Goal: Find specific page/section: Find specific page/section

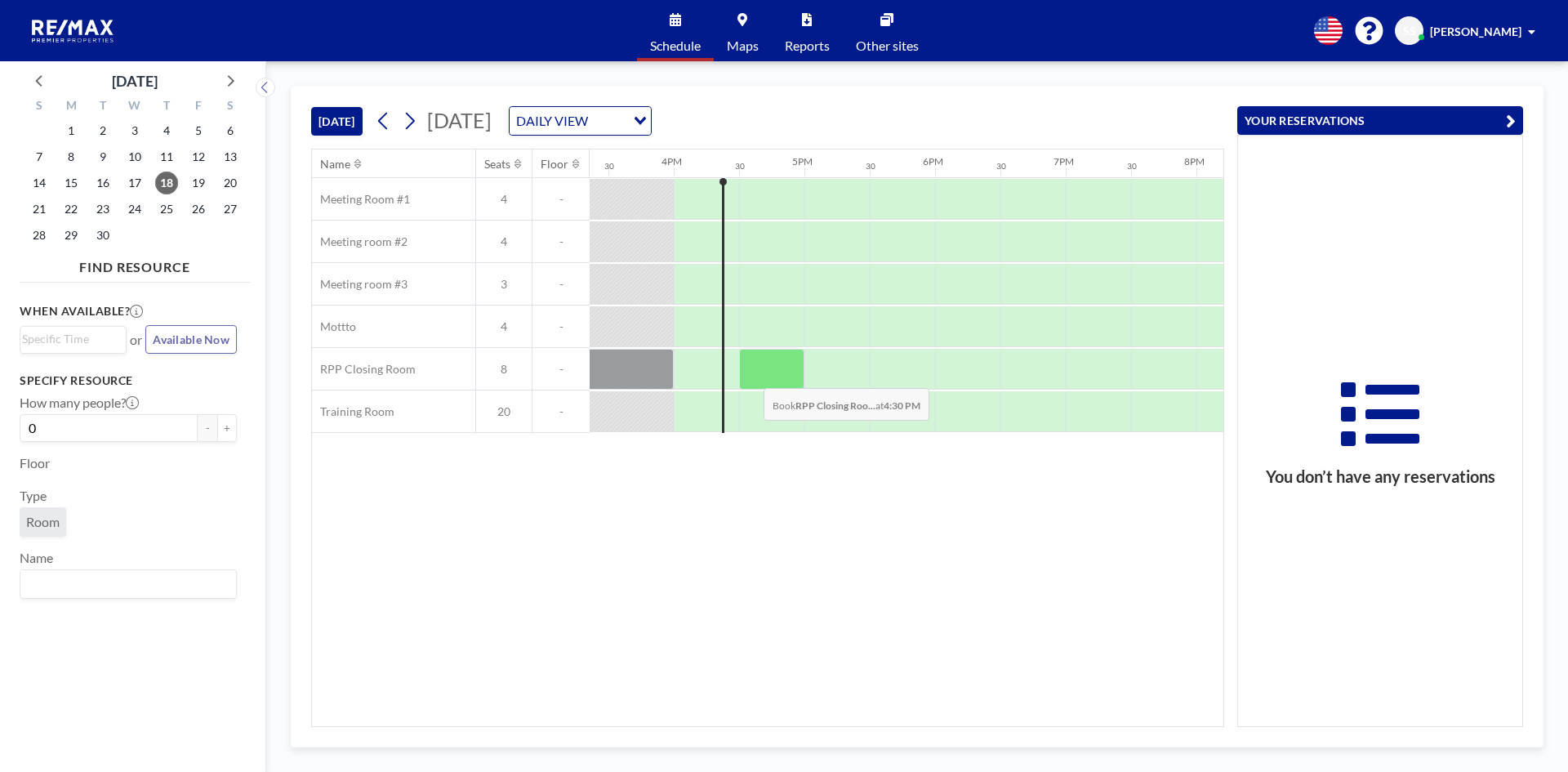
scroll to position [0, 2026]
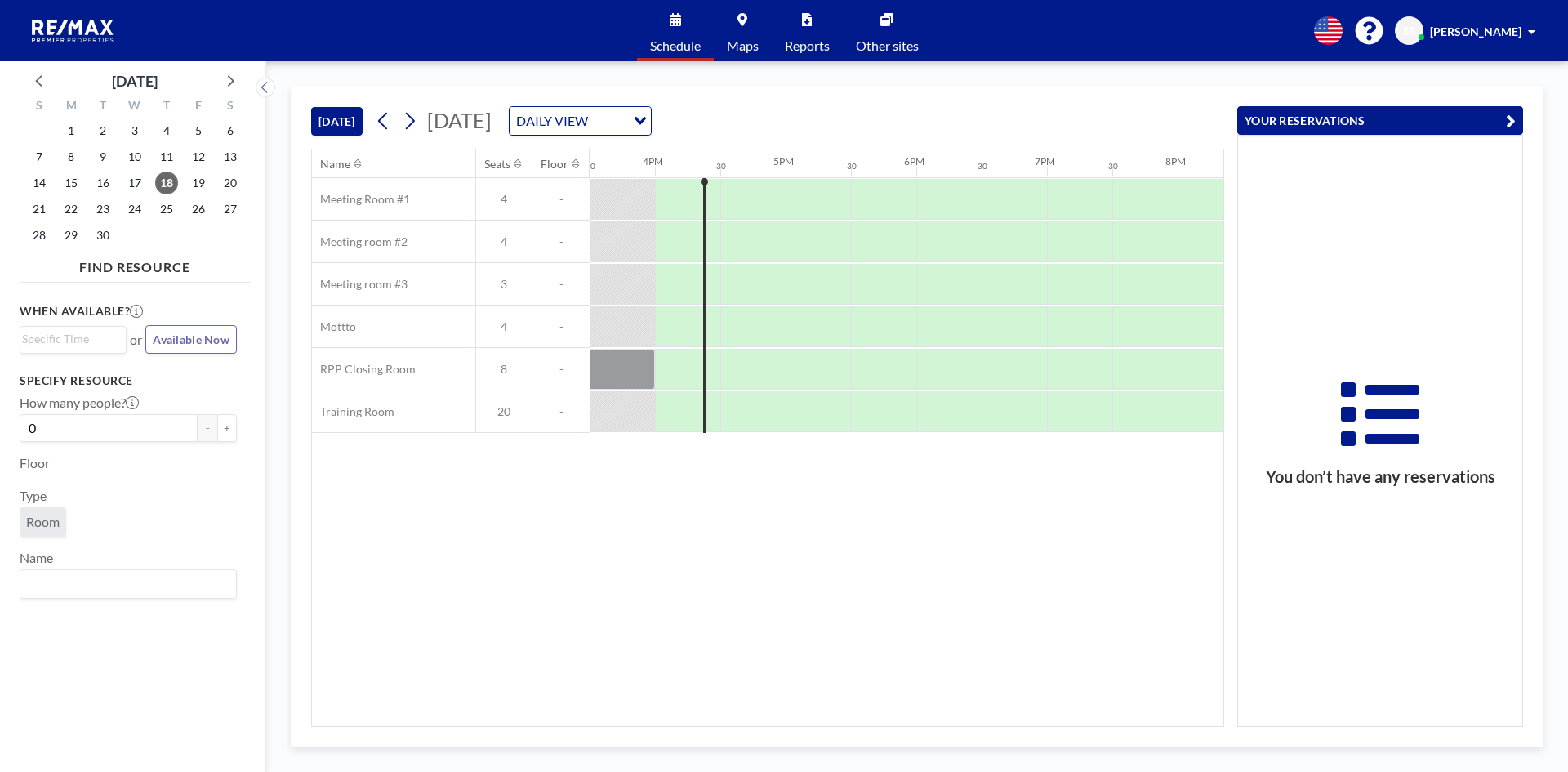
click at [624, 113] on input "Search for option" at bounding box center [608, 121] width 31 height 21
click at [631, 119] on input "Search for option" at bounding box center [571, 121] width 119 height 21
click at [162, 180] on span "18" at bounding box center [167, 183] width 23 height 23
click at [633, 123] on div "DAILY VIEW" at bounding box center [571, 118] width 122 height 24
click at [631, 111] on input "Search for option" at bounding box center [571, 121] width 119 height 21
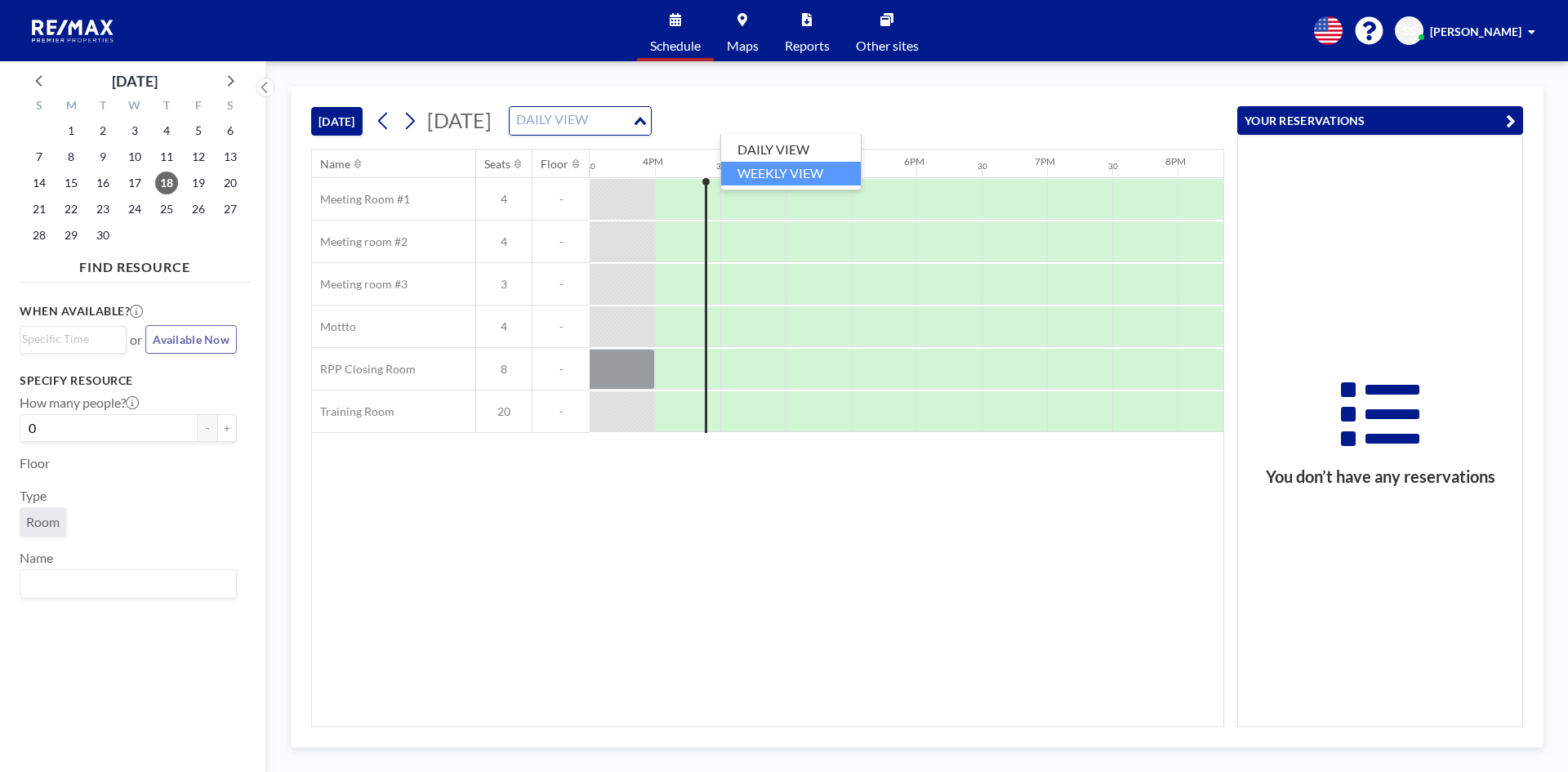
click at [754, 163] on li "WEEKLY VIEW" at bounding box center [791, 174] width 140 height 23
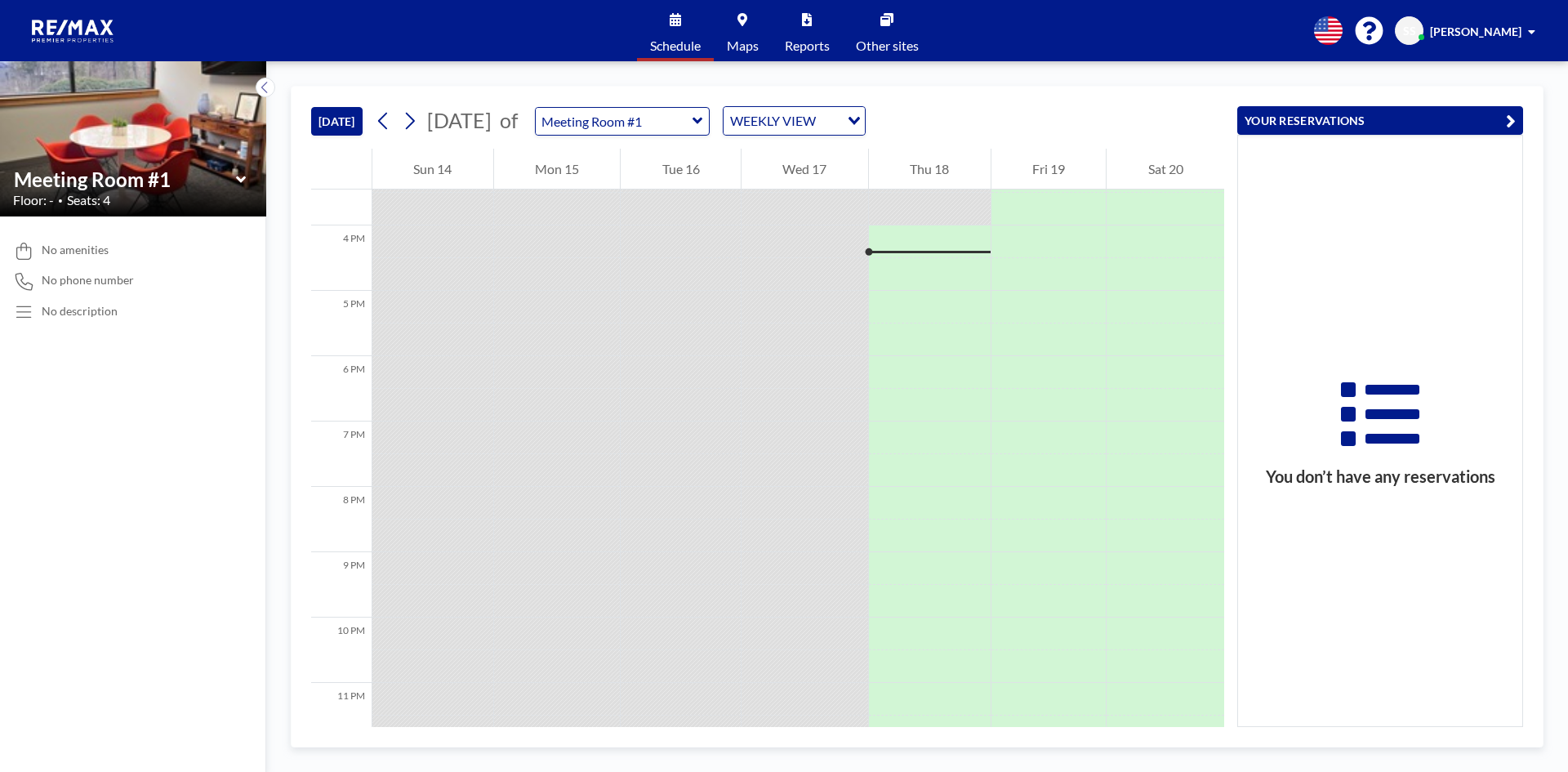
scroll to position [1013, 0]
click at [710, 129] on div "Meeting Room #1" at bounding box center [622, 120] width 176 height 28
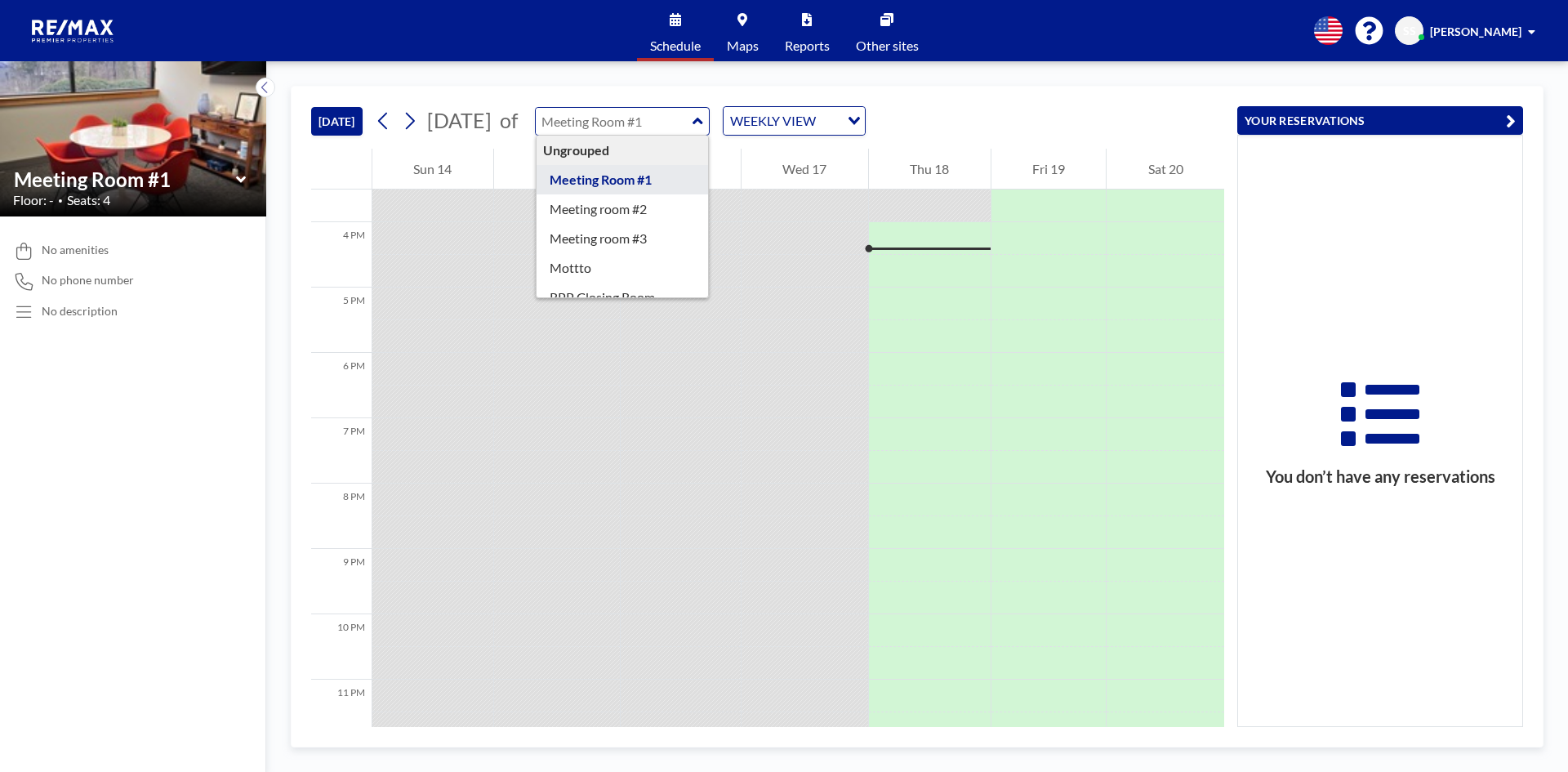
click at [693, 118] on input "text" at bounding box center [614, 121] width 157 height 27
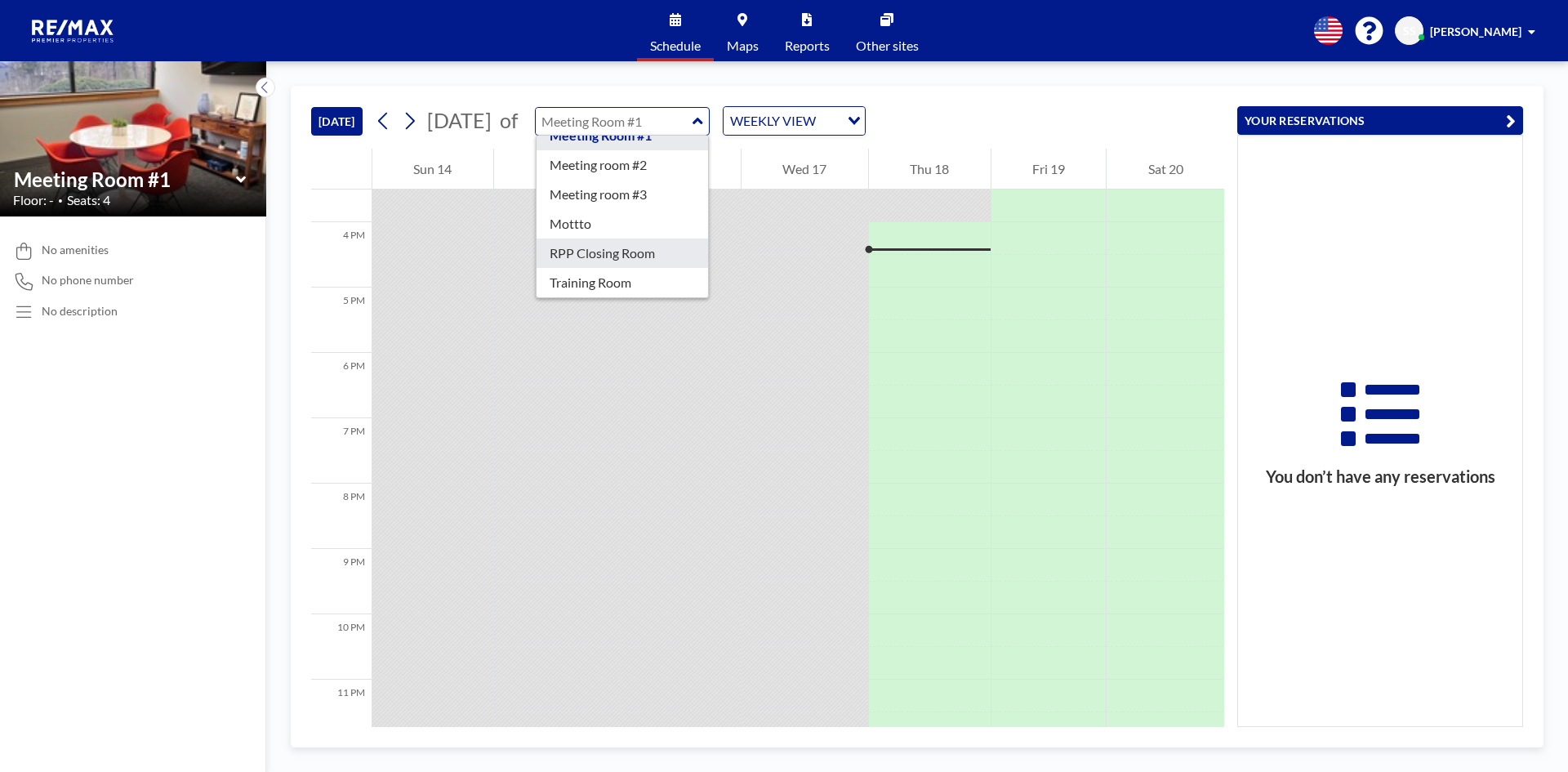
type input "RPP Closing Room"
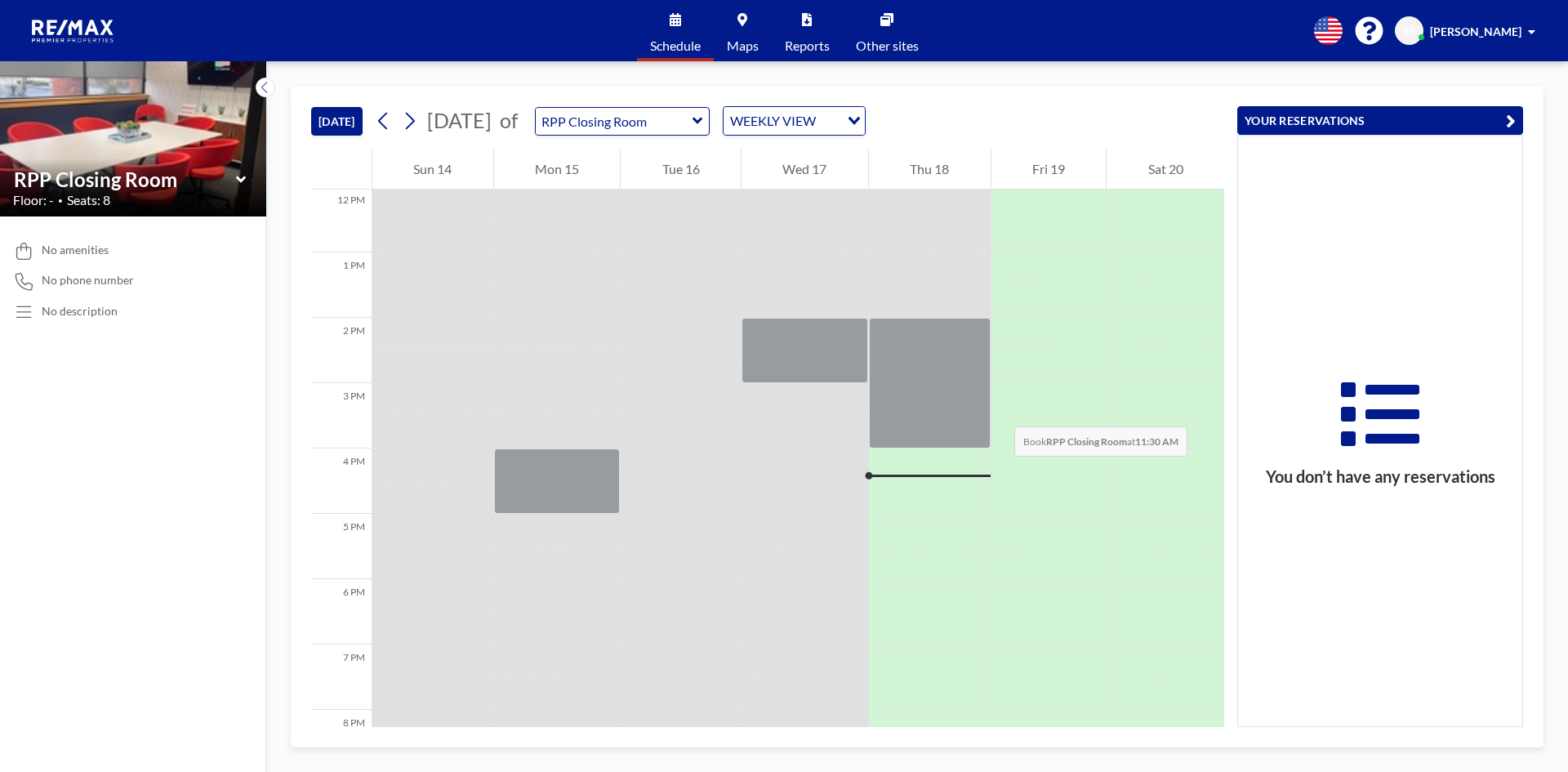
scroll to position [549, 0]
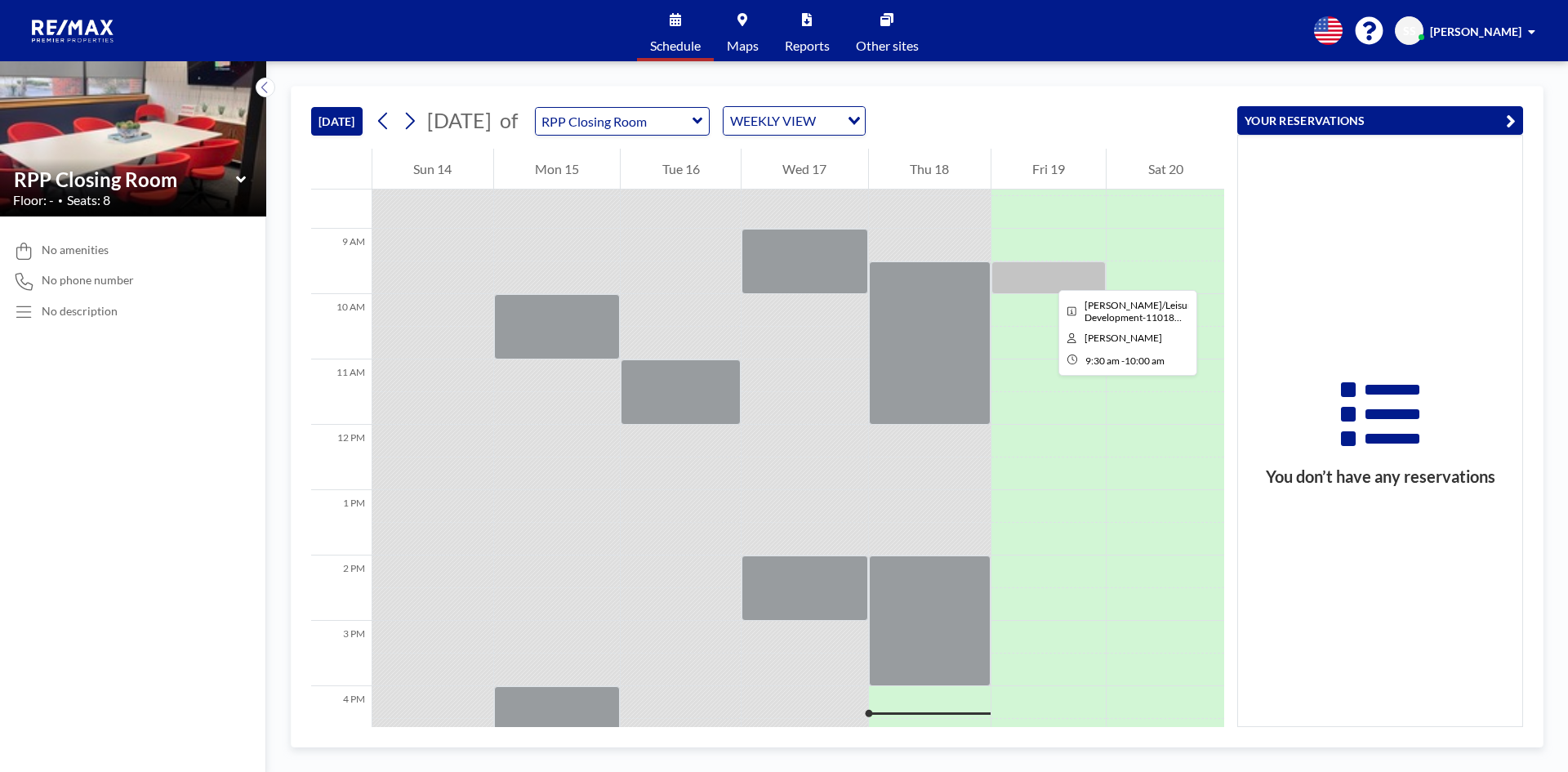
click at [1046, 275] on div at bounding box center [1049, 277] width 115 height 33
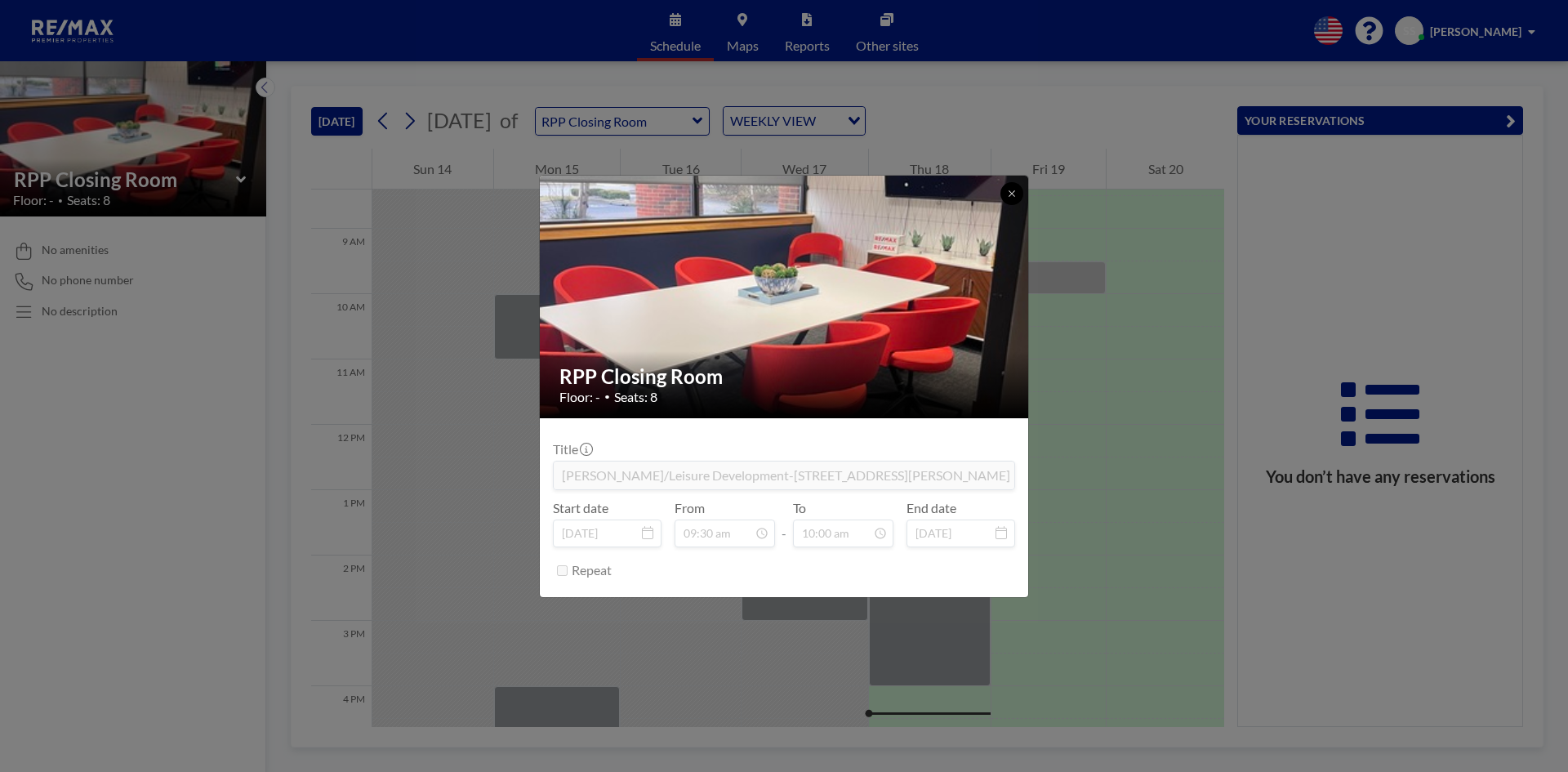
click at [1012, 199] on button at bounding box center [1012, 194] width 23 height 23
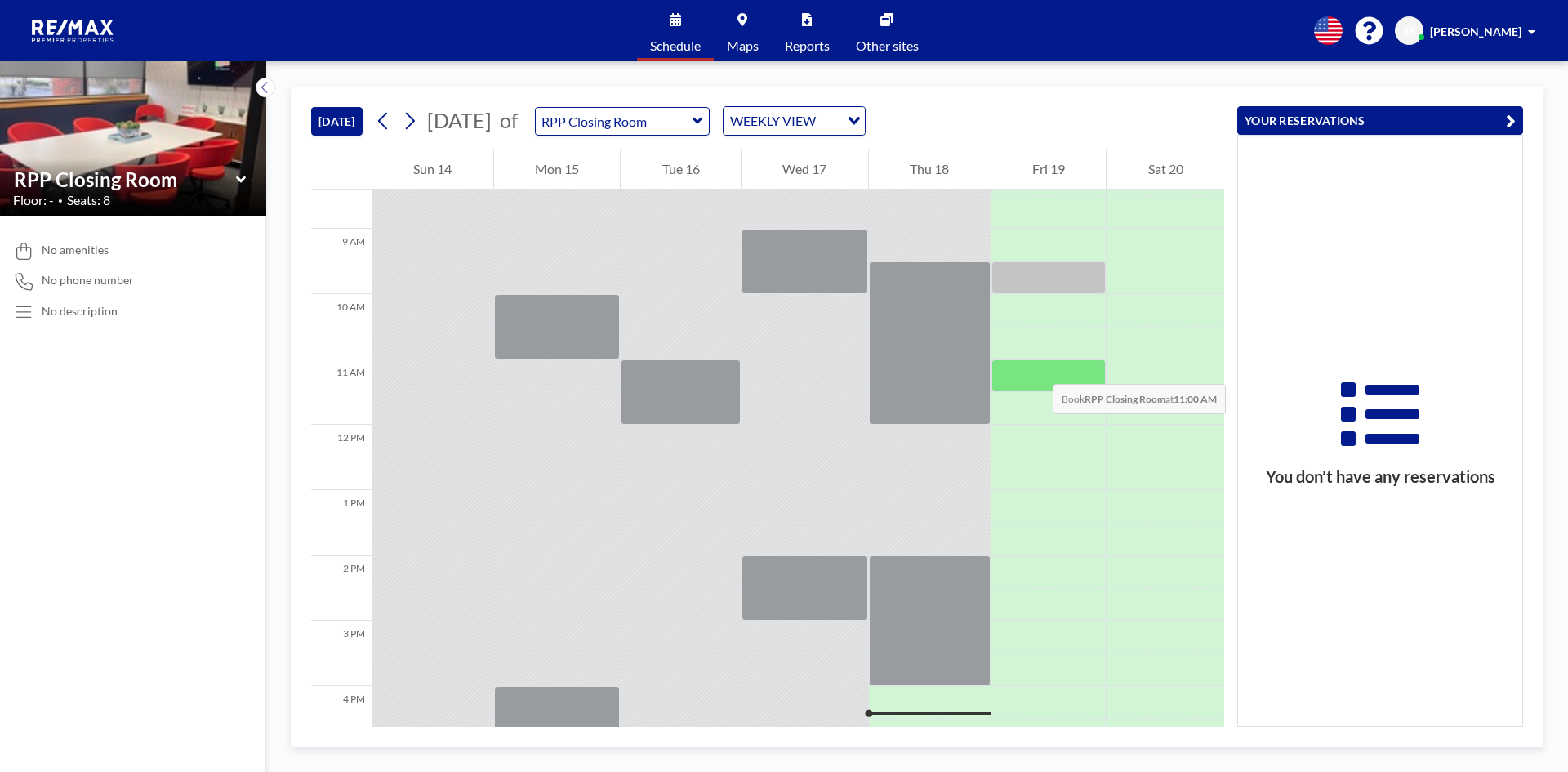
scroll to position [141, 0]
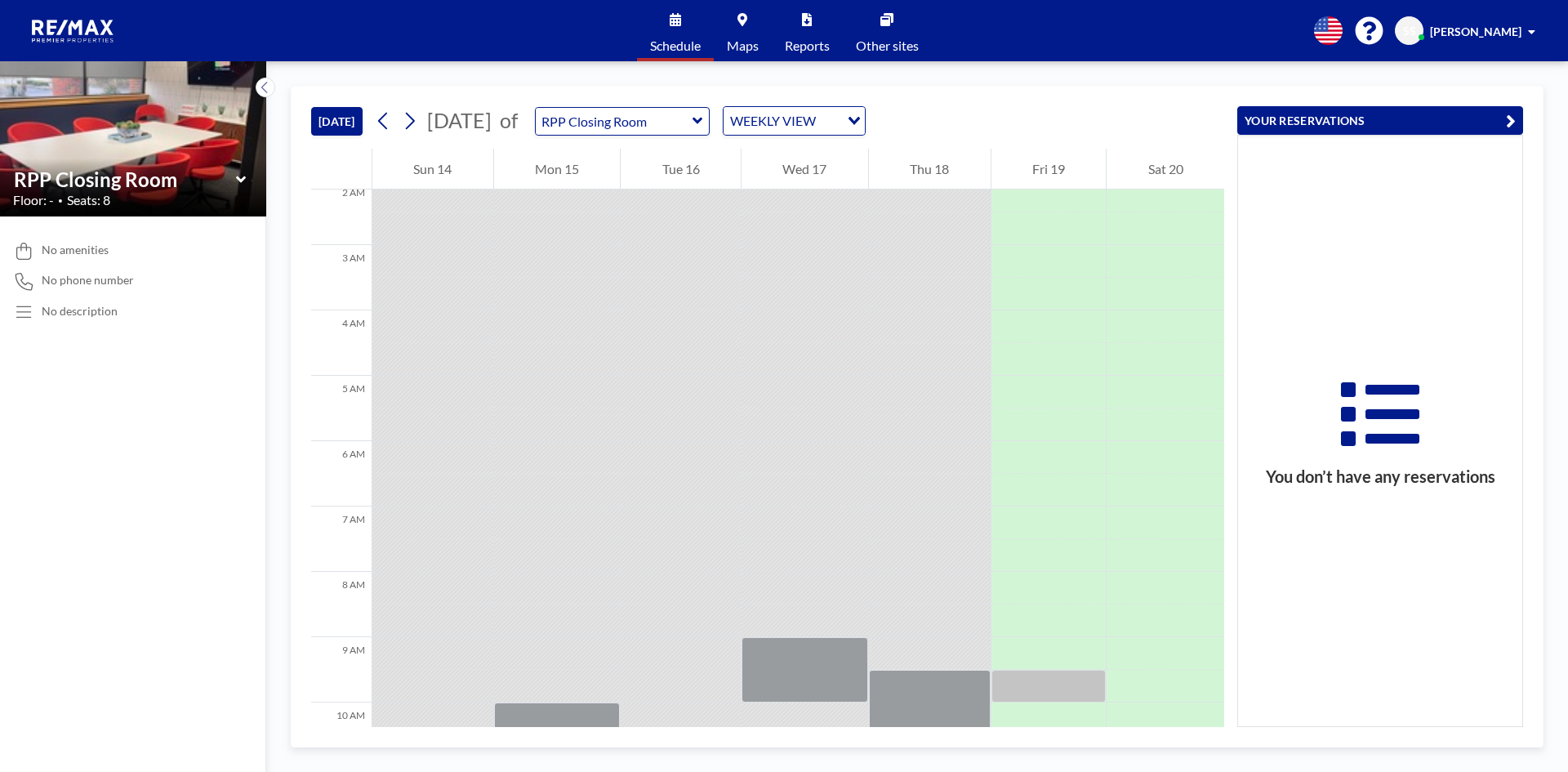
click at [839, 126] on div "WEEKLY VIEW" at bounding box center [782, 118] width 116 height 24
click at [876, 149] on li "DAILY VIEW" at bounding box center [878, 149] width 140 height 23
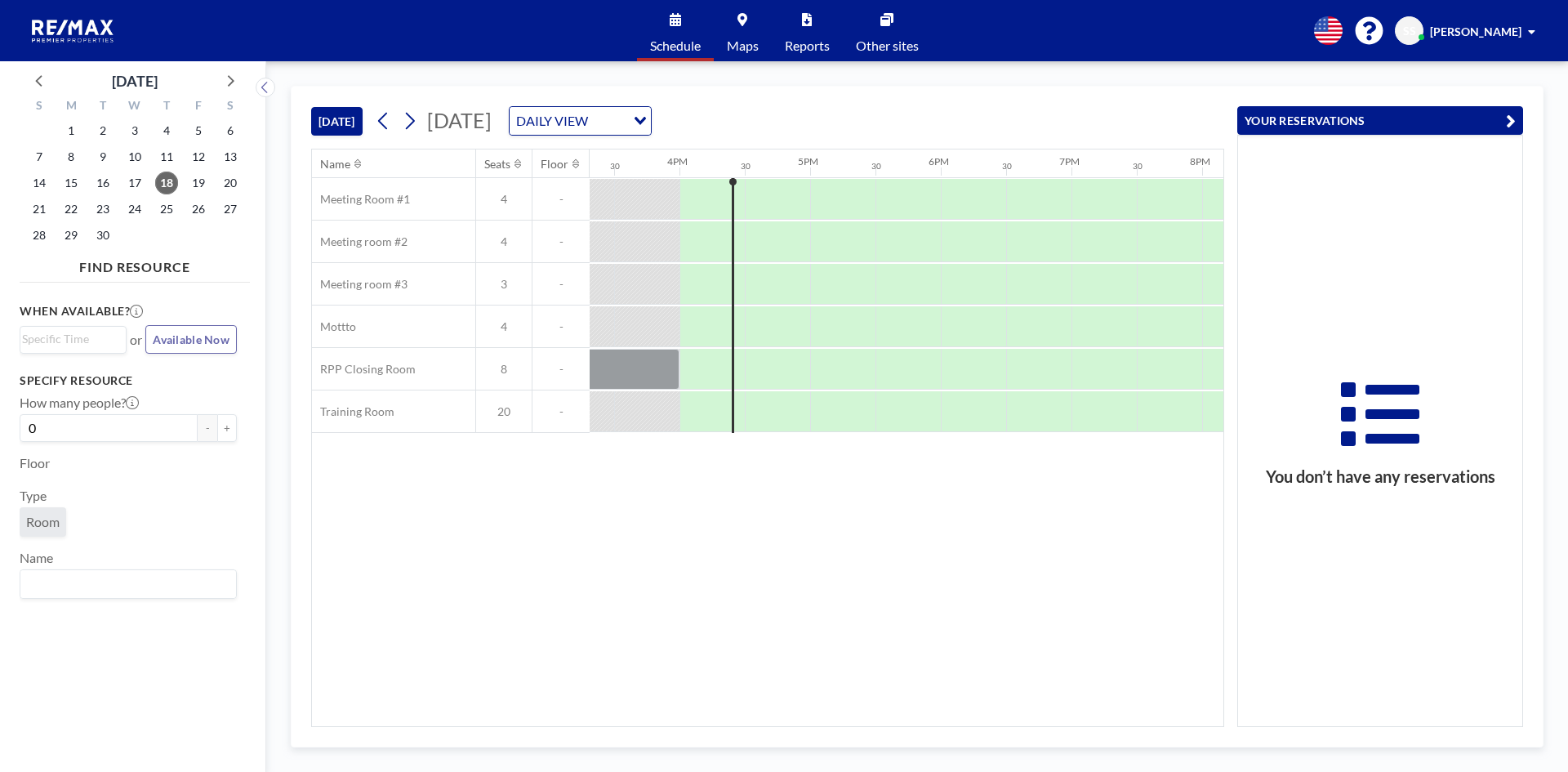
scroll to position [0, 2026]
